Goal: Task Accomplishment & Management: Complete application form

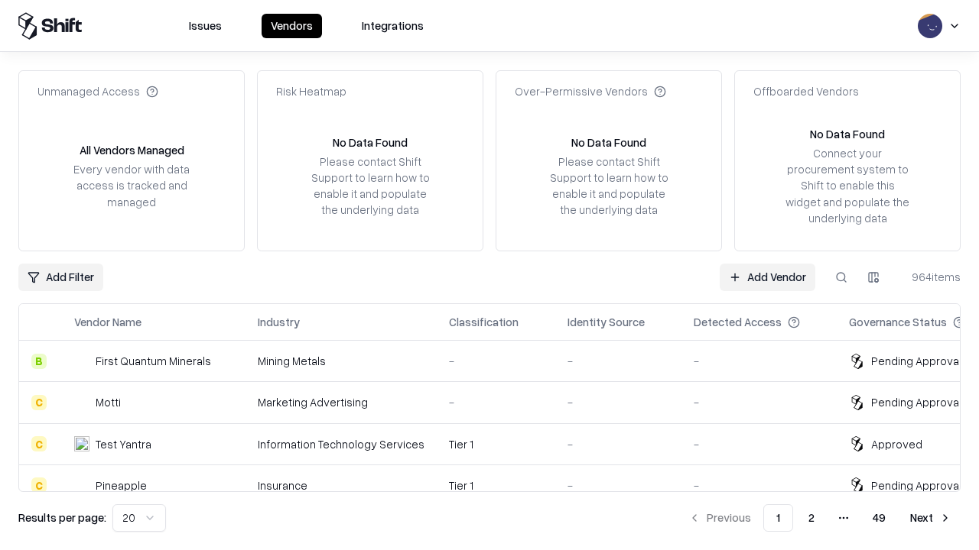
click at [767, 277] on link "Add Vendor" at bounding box center [767, 278] width 96 height 28
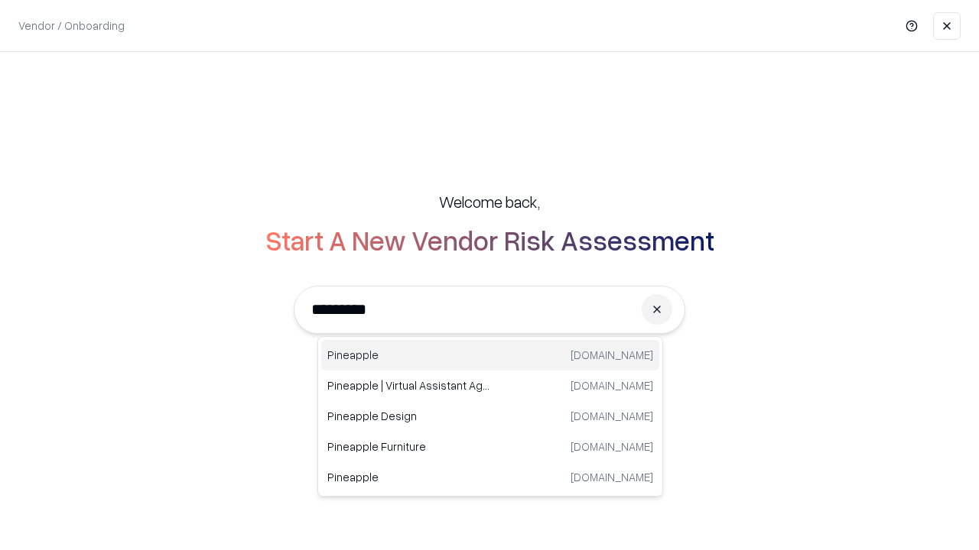
click at [490, 356] on div "Pineapple pineappleenergy.com" at bounding box center [490, 355] width 338 height 31
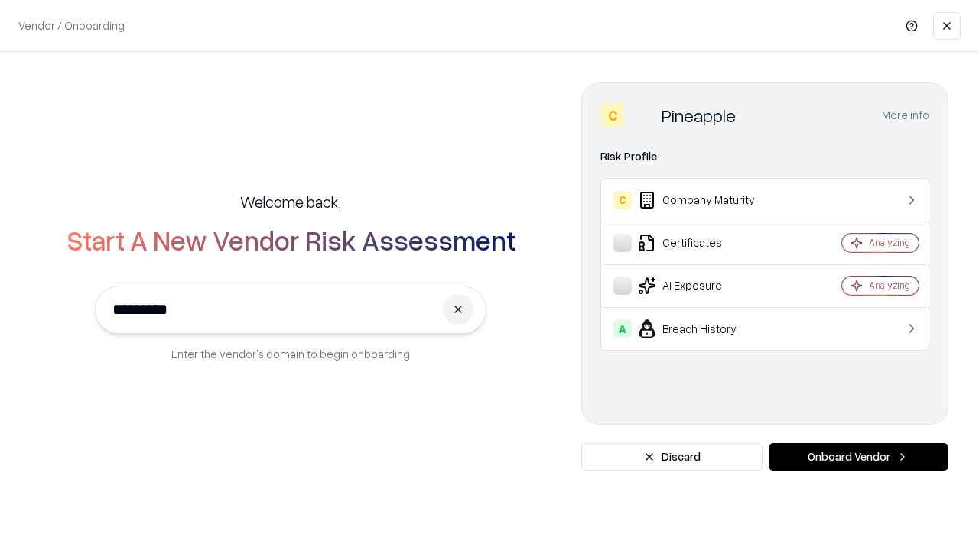
type input "*********"
click at [858, 457] on button "Onboard Vendor" at bounding box center [858, 457] width 180 height 28
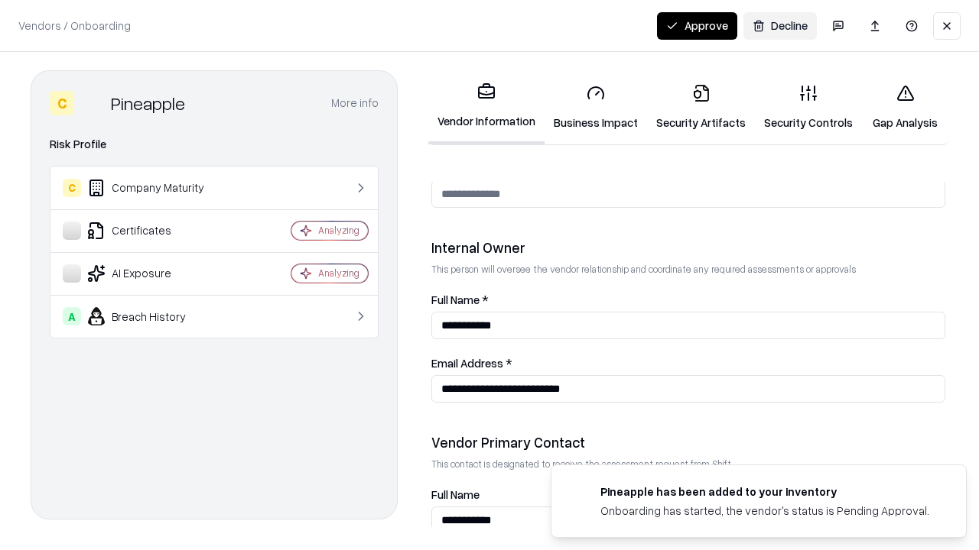
scroll to position [792, 0]
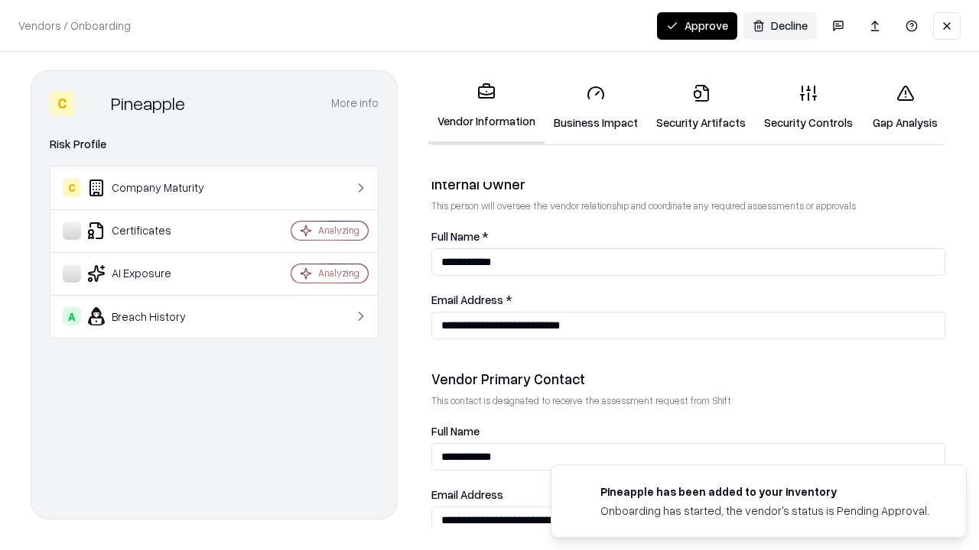
click at [596, 107] on link "Business Impact" at bounding box center [595, 107] width 102 height 71
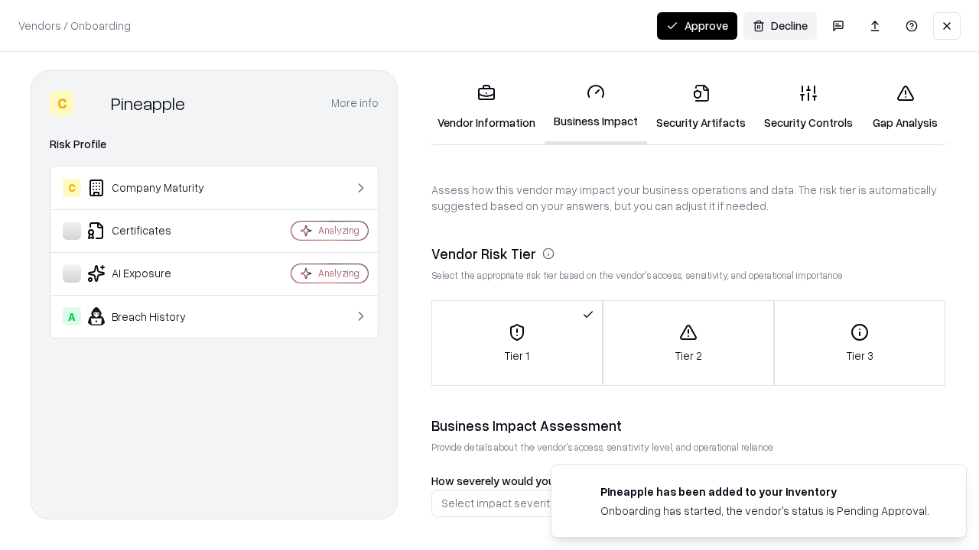
click at [700, 107] on link "Security Artifacts" at bounding box center [701, 107] width 108 height 71
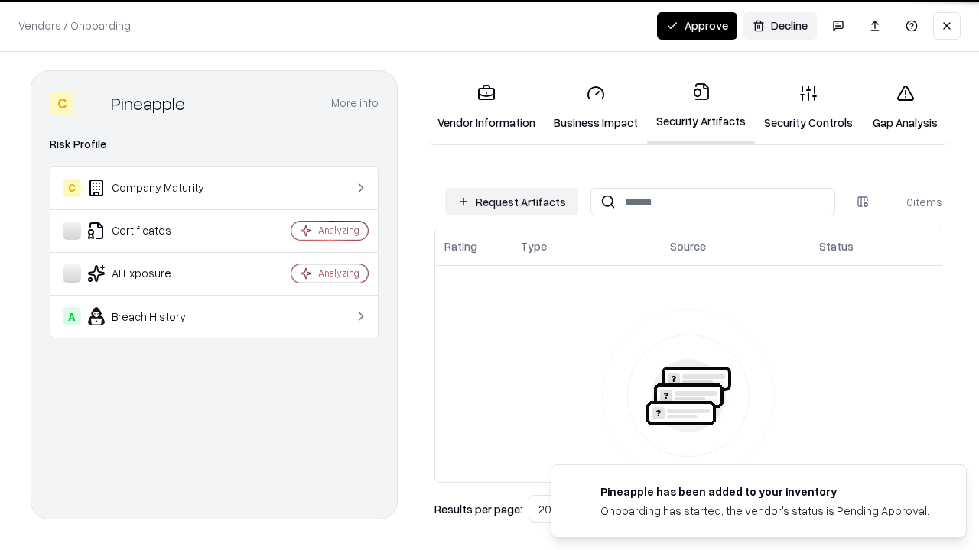
click at [511, 202] on button "Request Artifacts" at bounding box center [511, 202] width 133 height 28
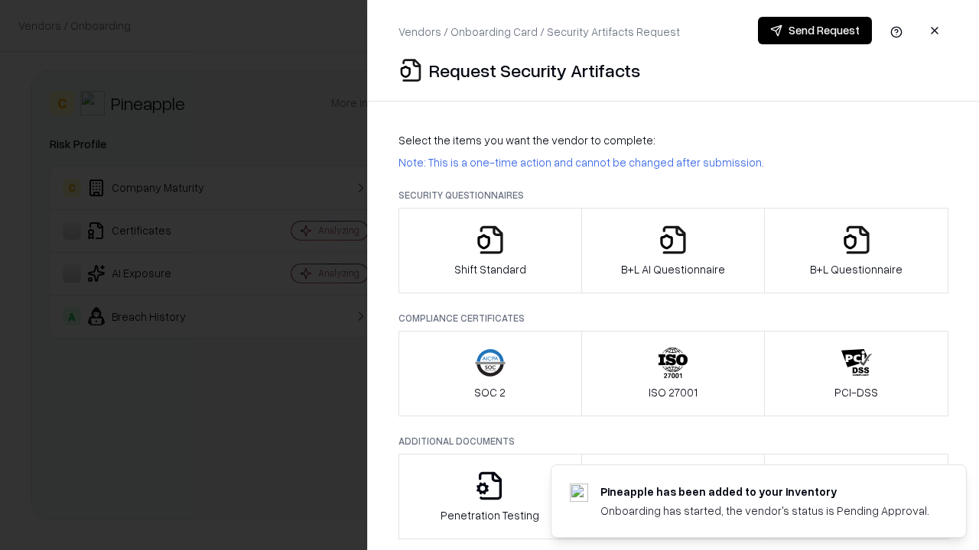
click at [489, 251] on icon "button" at bounding box center [490, 240] width 31 height 31
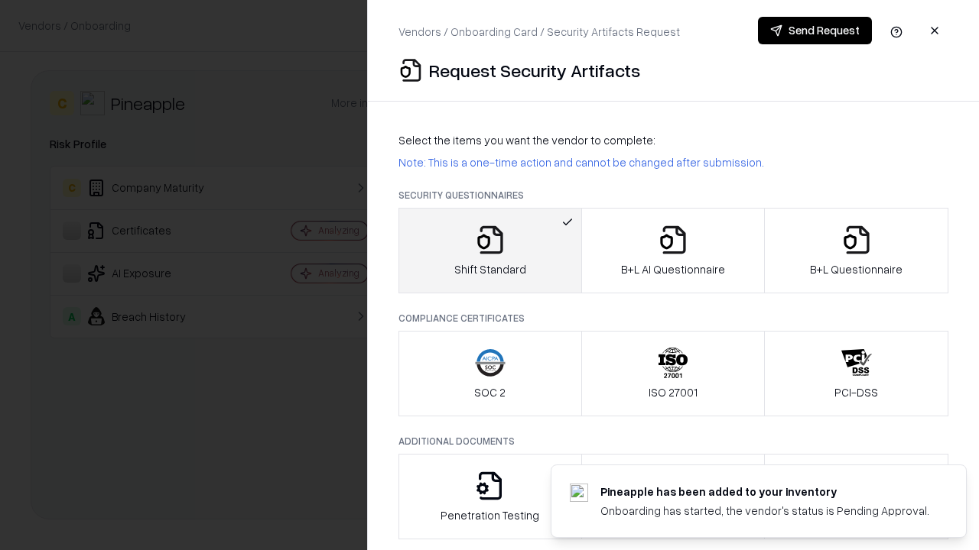
click at [814, 31] on button "Send Request" at bounding box center [815, 31] width 114 height 28
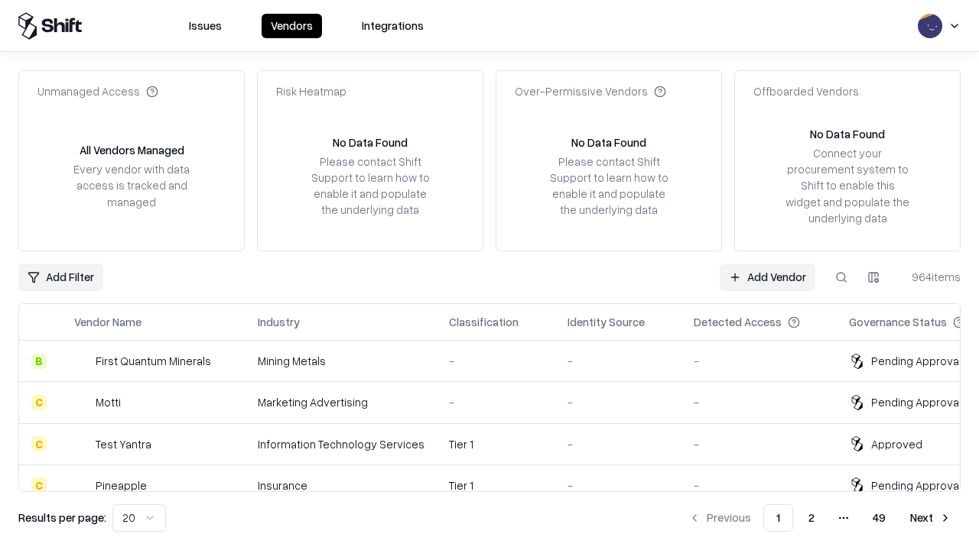
click at [841, 277] on button at bounding box center [841, 278] width 28 height 28
type input "*********"
click at [498, 478] on div "Tier 1" at bounding box center [496, 486] width 94 height 16
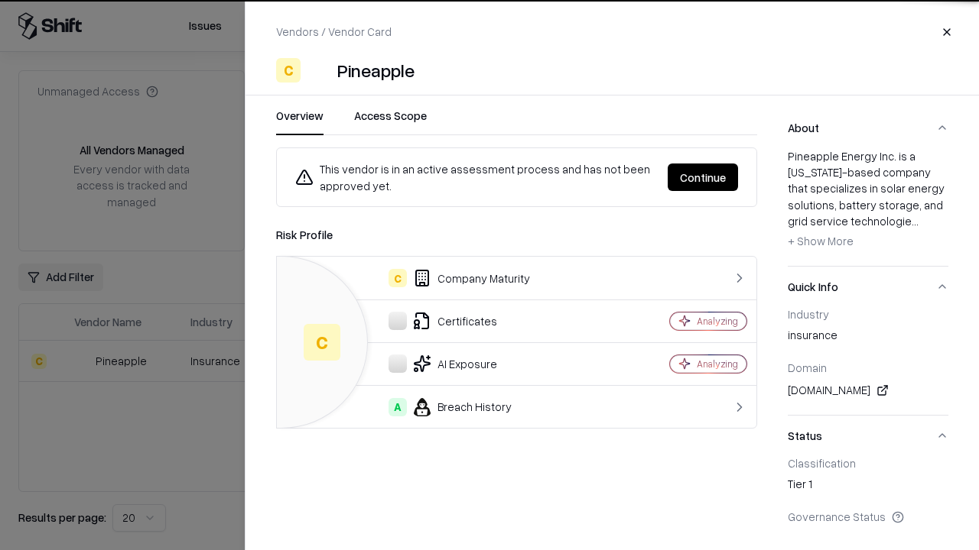
click at [703, 177] on button "Continue" at bounding box center [702, 178] width 70 height 28
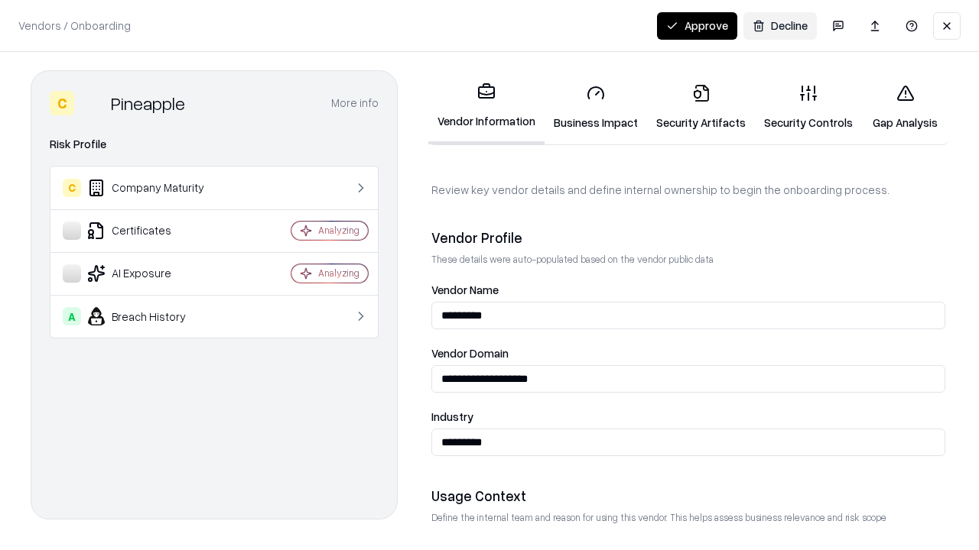
click at [700, 107] on link "Security Artifacts" at bounding box center [701, 107] width 108 height 71
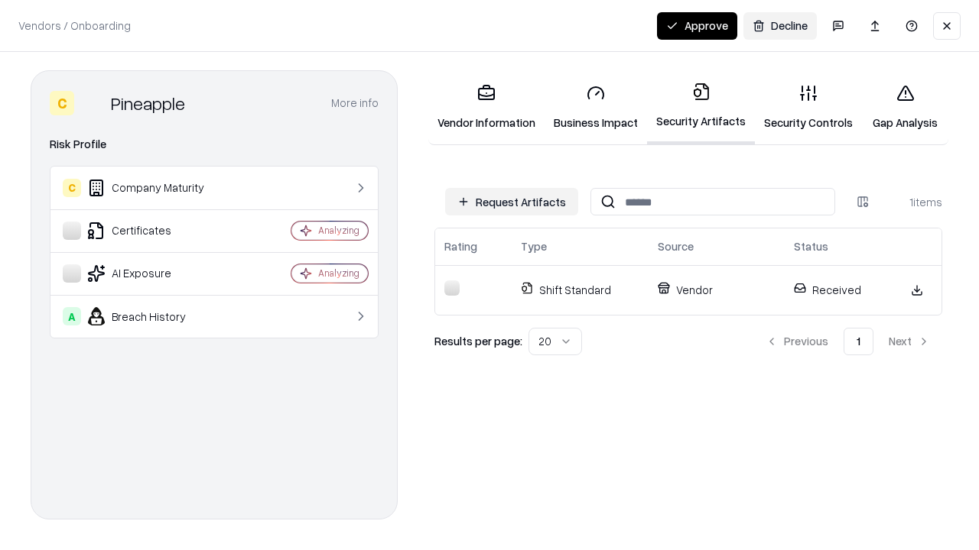
click at [697, 25] on button "Approve" at bounding box center [697, 26] width 80 height 28
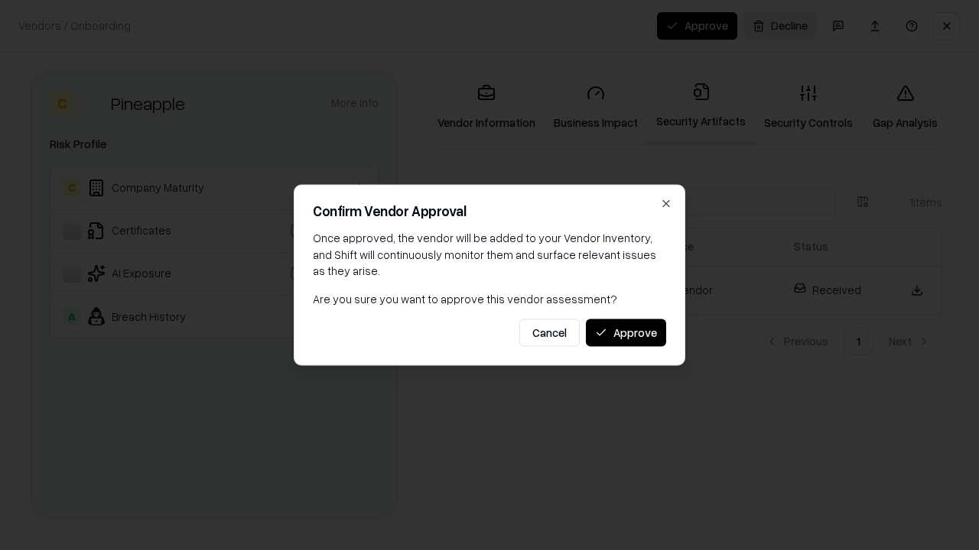
click at [625, 333] on button "Approve" at bounding box center [626, 333] width 80 height 28
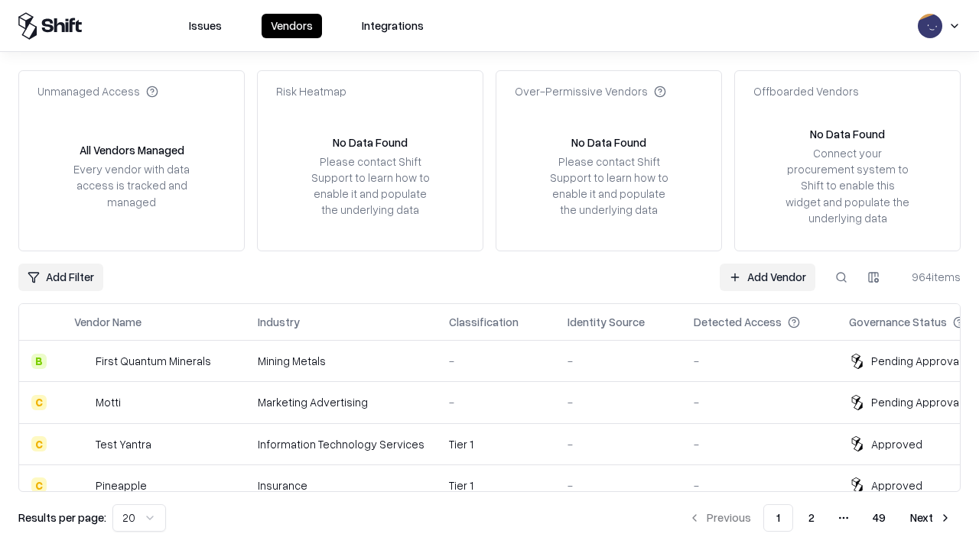
type input "*********"
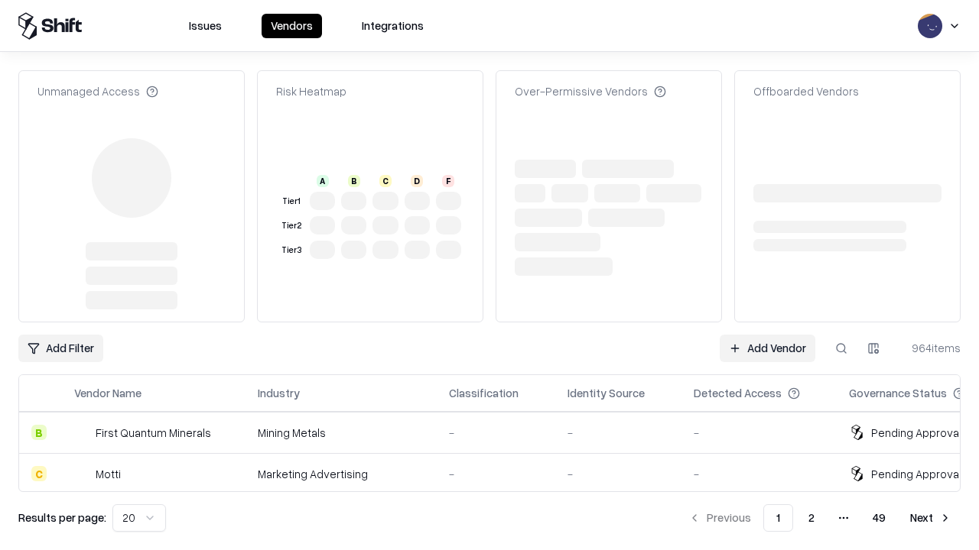
click at [767, 335] on link "Add Vendor" at bounding box center [767, 349] width 96 height 28
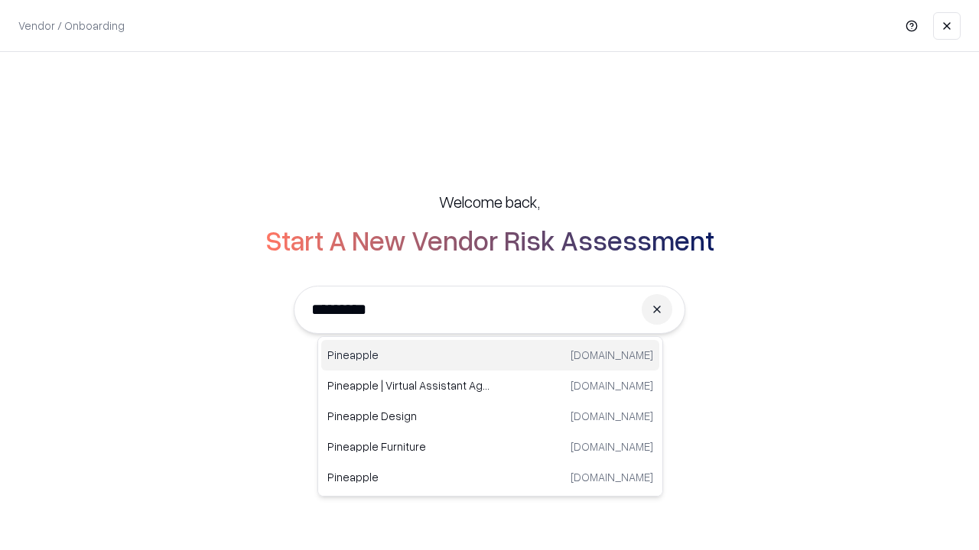
click at [490, 356] on div "Pineapple pineappleenergy.com" at bounding box center [490, 355] width 338 height 31
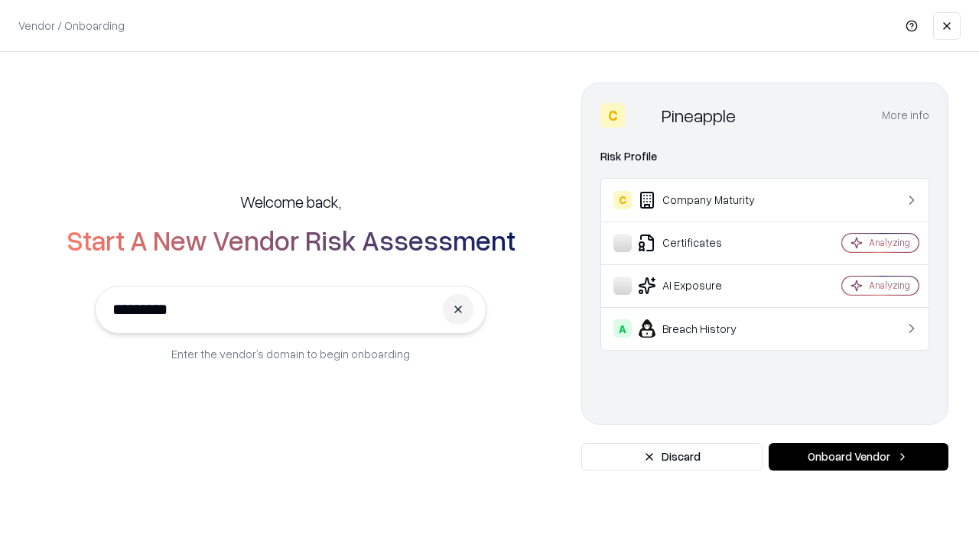
type input "*********"
click at [858, 457] on button "Onboard Vendor" at bounding box center [858, 457] width 180 height 28
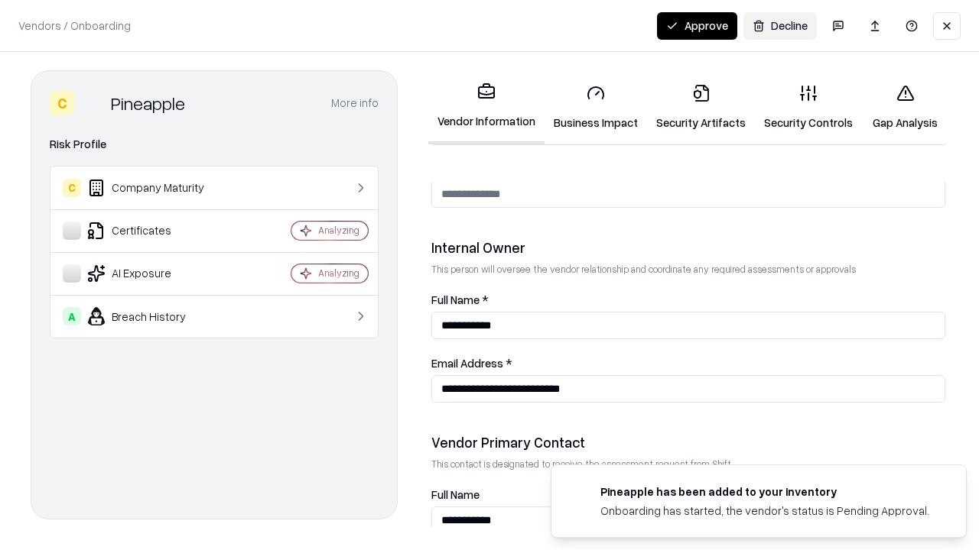
scroll to position [792, 0]
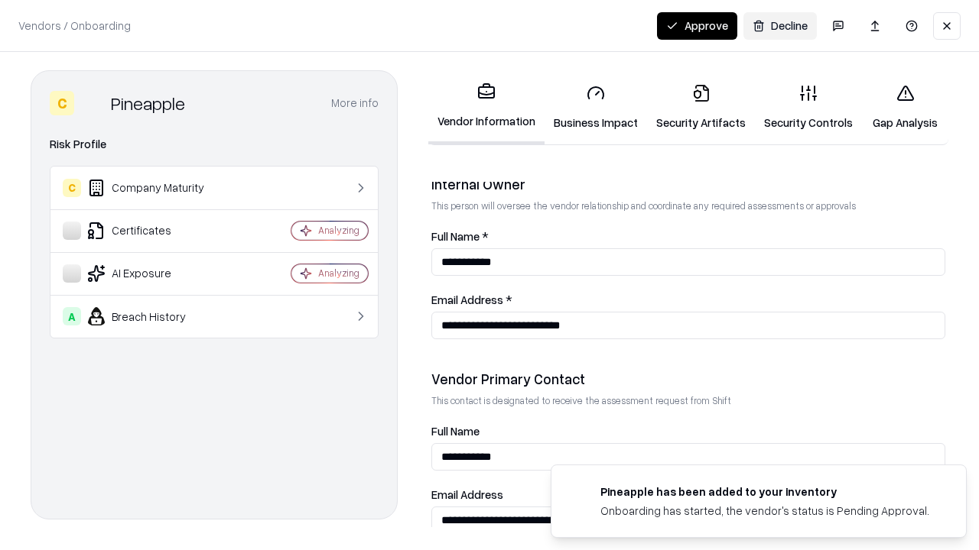
click at [697, 25] on button "Approve" at bounding box center [697, 26] width 80 height 28
